Goal: Find specific page/section: Find specific page/section

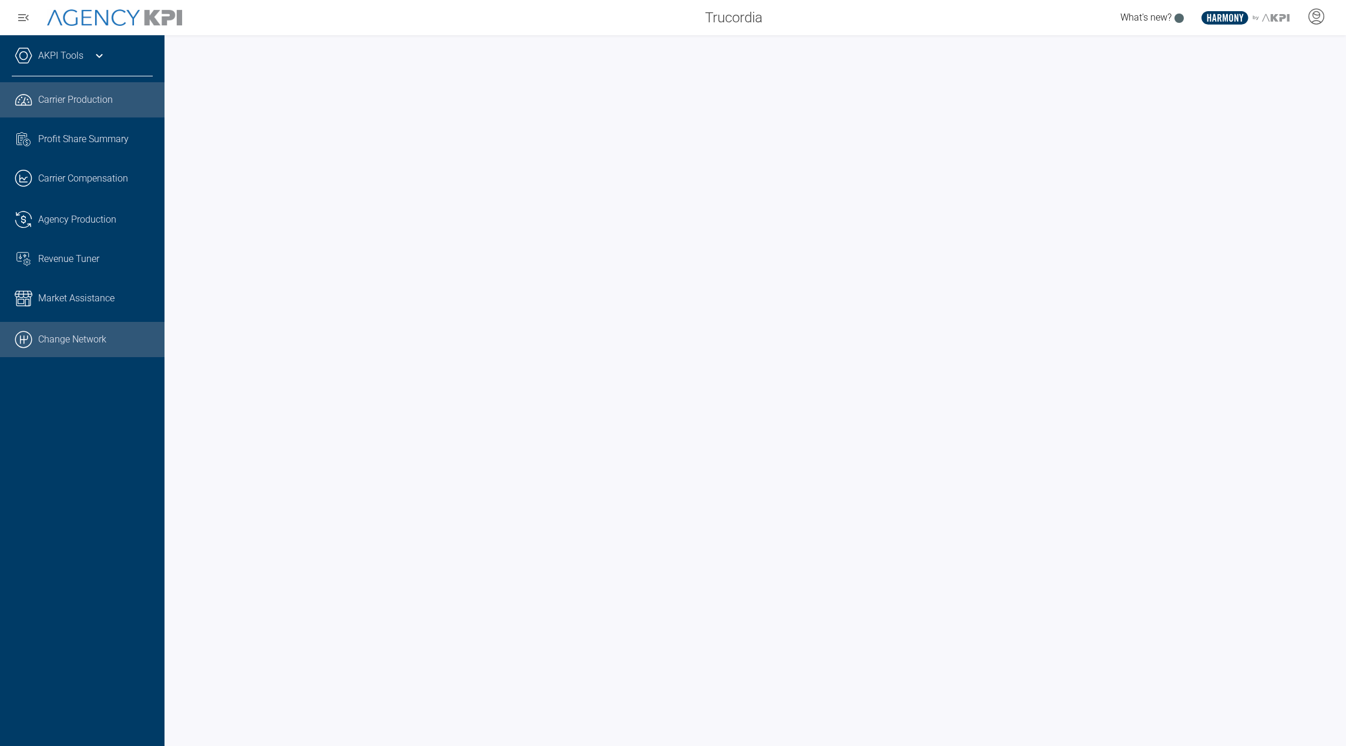
click at [102, 321] on ul ".cls-1{fill:none;stroke:#221f20;stroke-linecap:round;stroke-linejoin:round;stro…" at bounding box center [82, 219] width 141 height 275
click at [1319, 25] on icon at bounding box center [1316, 17] width 18 height 18
click at [1311, 19] on icon at bounding box center [1316, 17] width 18 height 18
click at [1299, 43] on li "Admin Portal" at bounding box center [1269, 49] width 126 height 27
click at [1312, 17] on icon at bounding box center [1316, 17] width 18 height 18
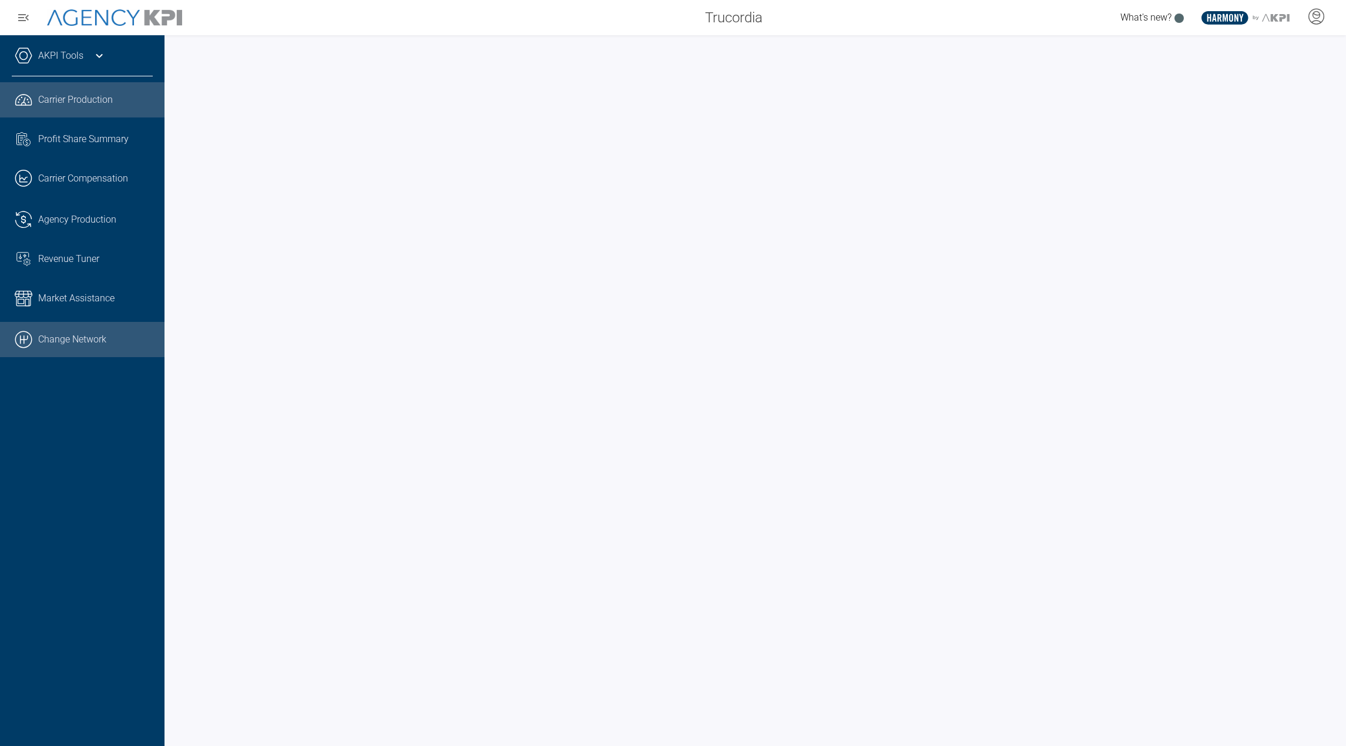
click at [59, 331] on link ".cls-1{fill:none;stroke:#000;stroke-linecap:round;stroke-linejoin:round;stroke-…" at bounding box center [82, 339] width 164 height 35
